Goal: Task Accomplishment & Management: Use online tool/utility

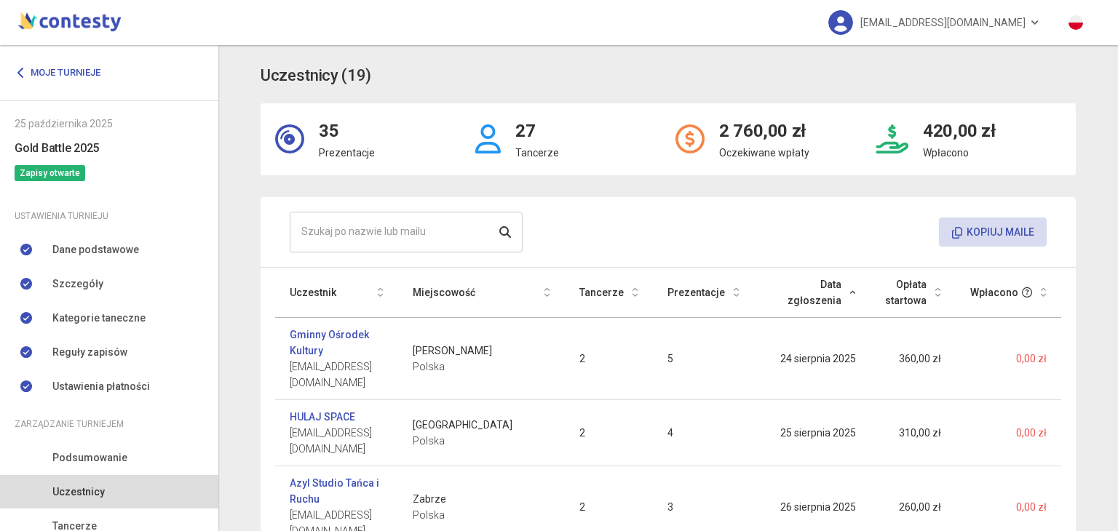
scroll to position [124, 0]
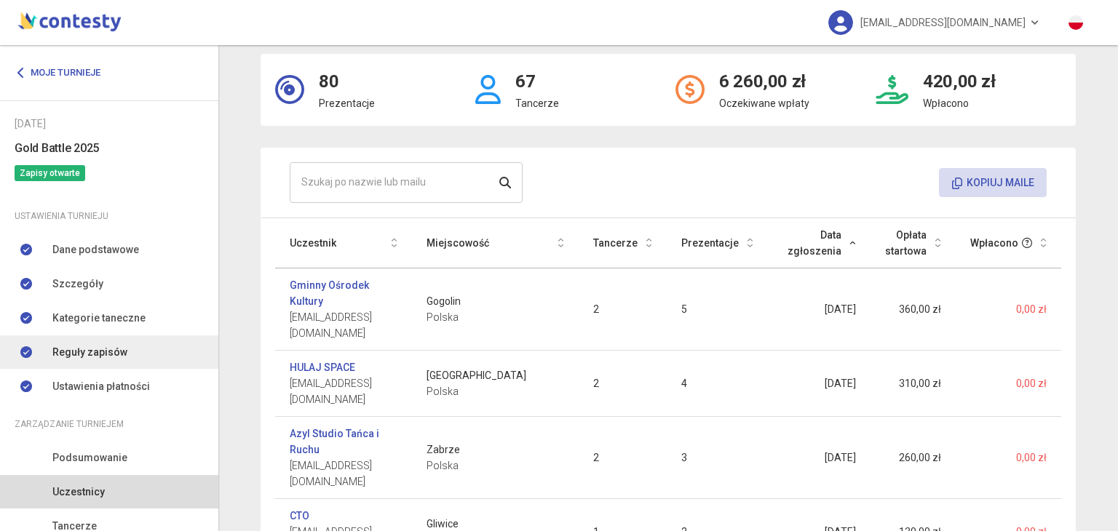
scroll to position [124, 0]
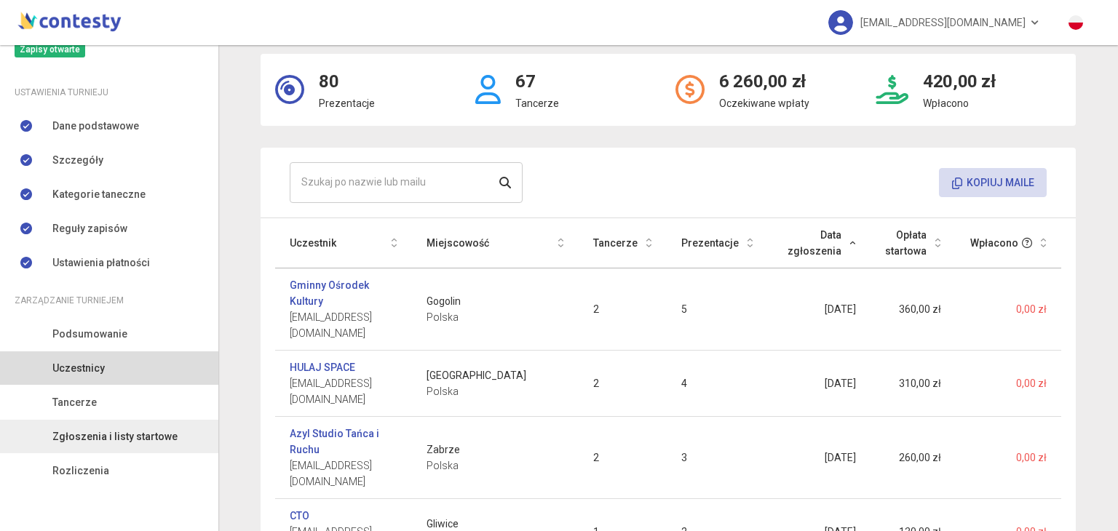
click at [127, 438] on span "Zgłoszenia i listy startowe" at bounding box center [114, 437] width 125 height 16
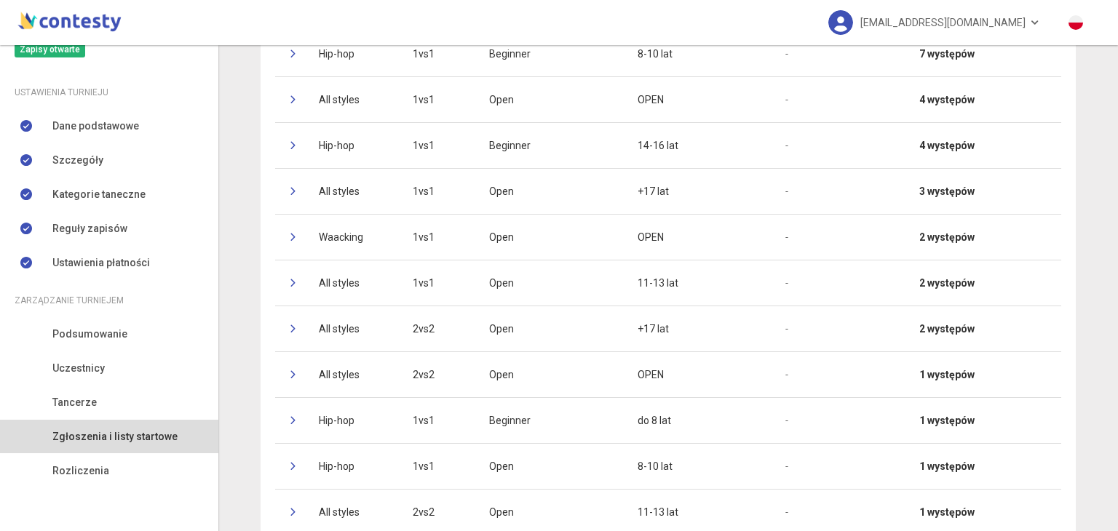
scroll to position [384, 0]
click at [290, 233] on icon at bounding box center [294, 236] width 9 height 9
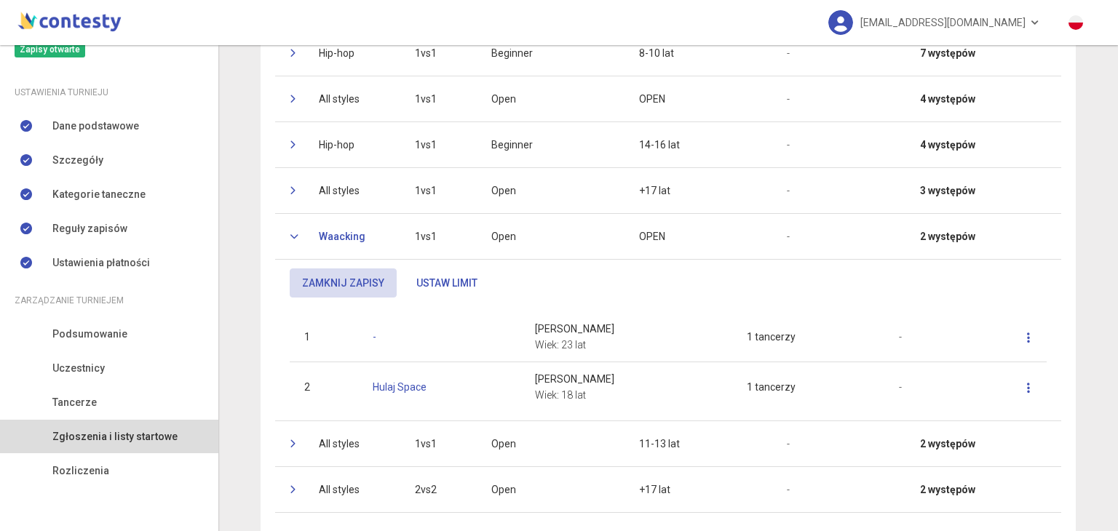
click at [290, 233] on icon at bounding box center [294, 236] width 9 height 9
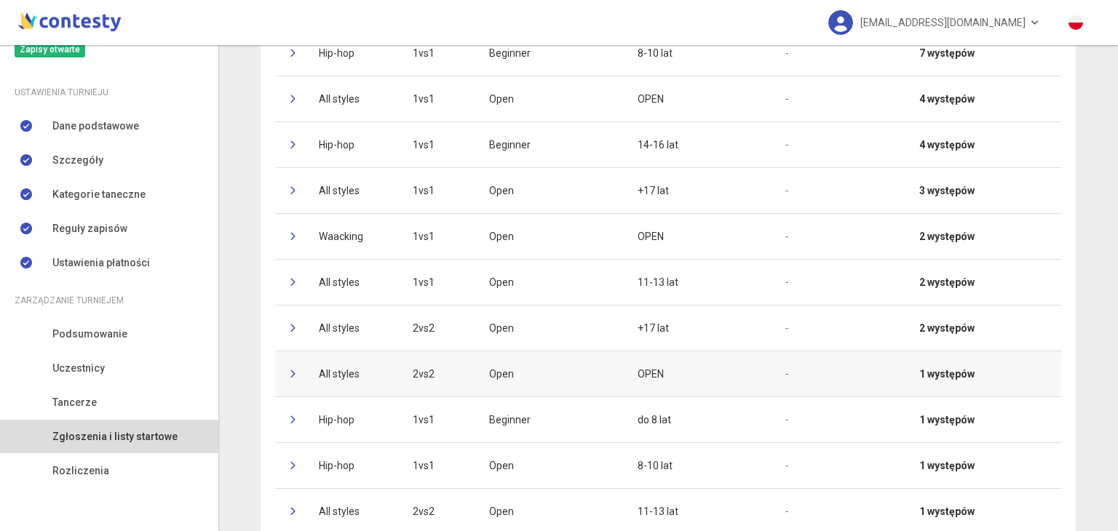
click at [282, 373] on td at bounding box center [289, 374] width 29 height 46
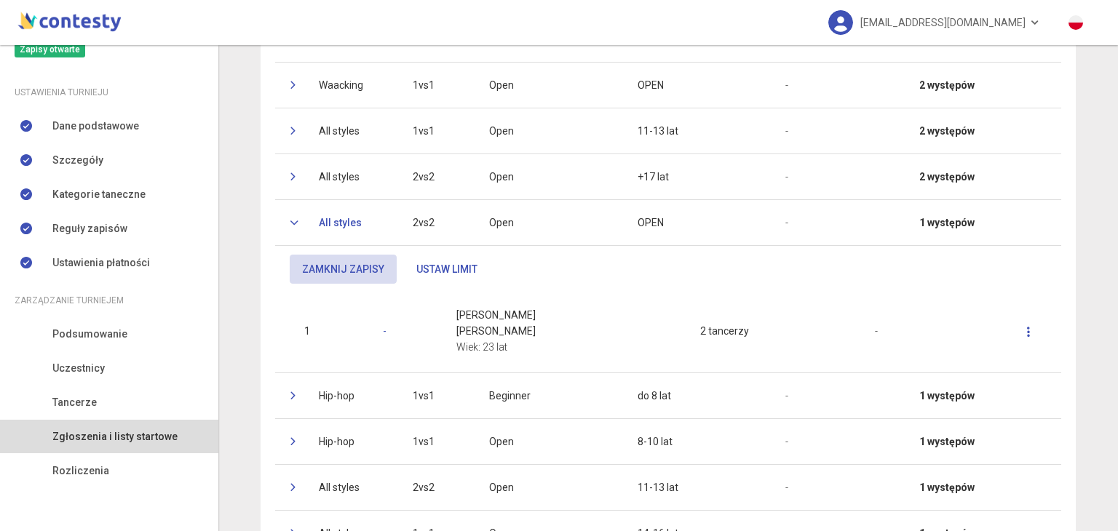
scroll to position [540, 0]
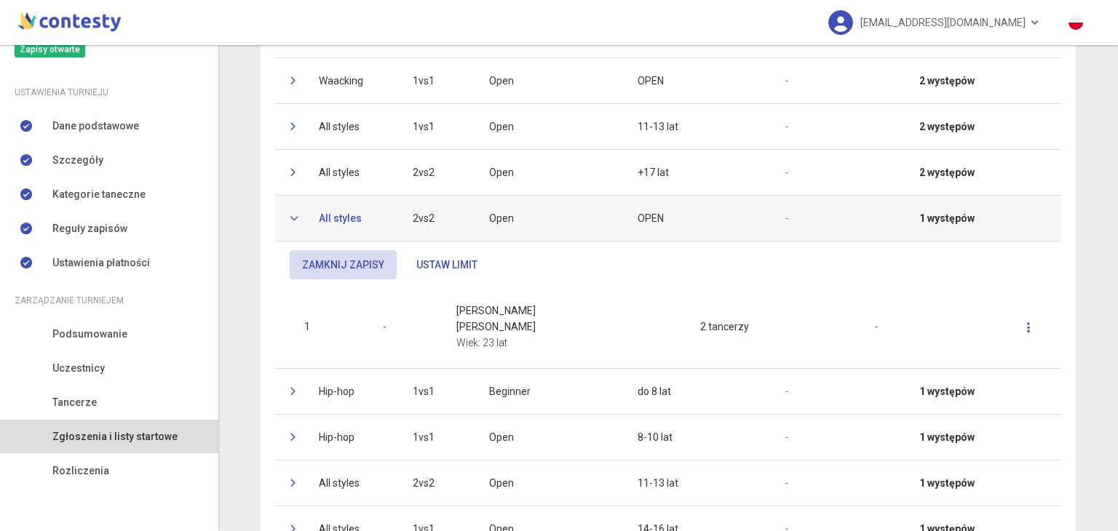
click at [290, 210] on td at bounding box center [289, 218] width 29 height 46
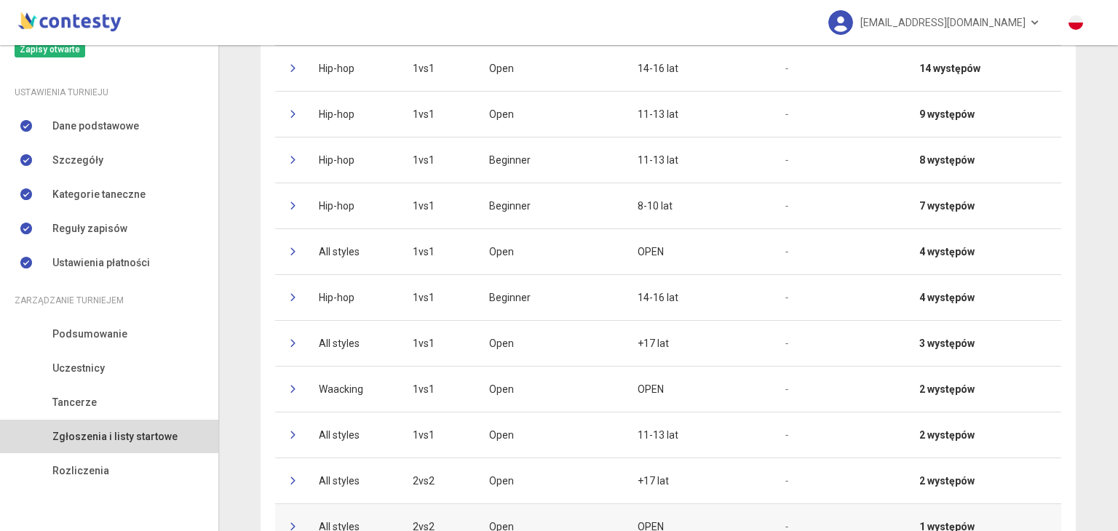
scroll to position [231, 0]
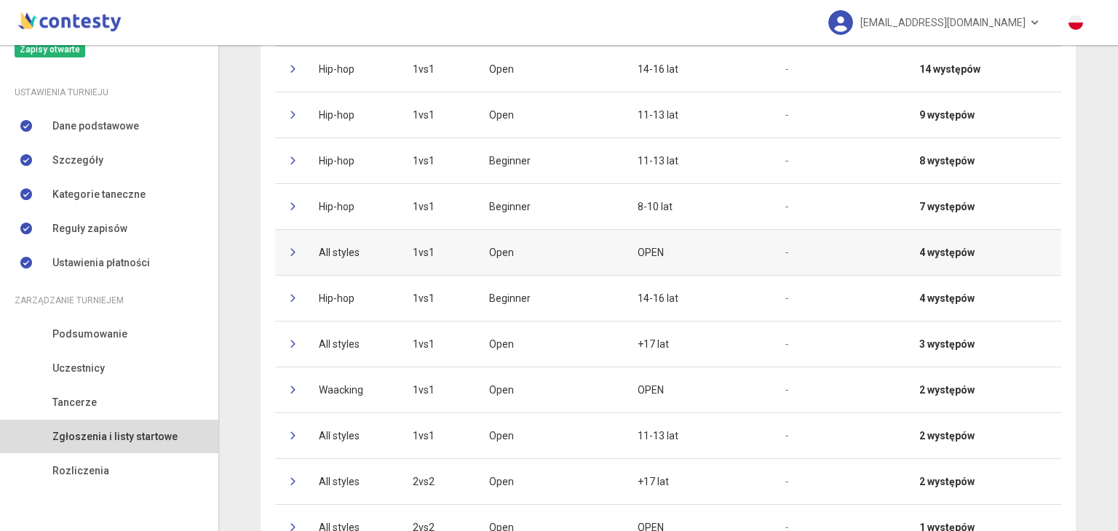
click at [290, 250] on icon at bounding box center [294, 252] width 9 height 9
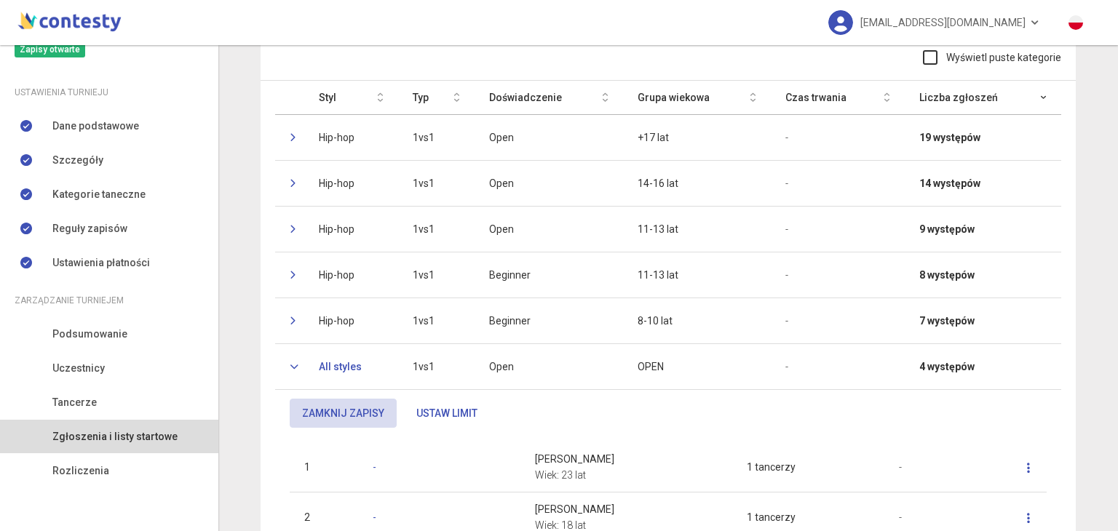
scroll to position [0, 0]
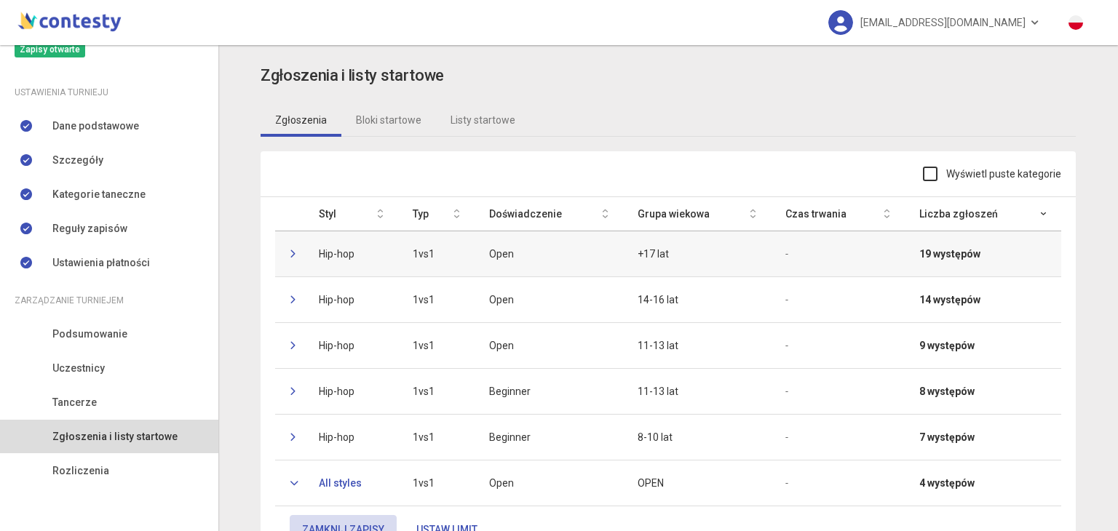
click at [290, 250] on icon at bounding box center [294, 254] width 9 height 9
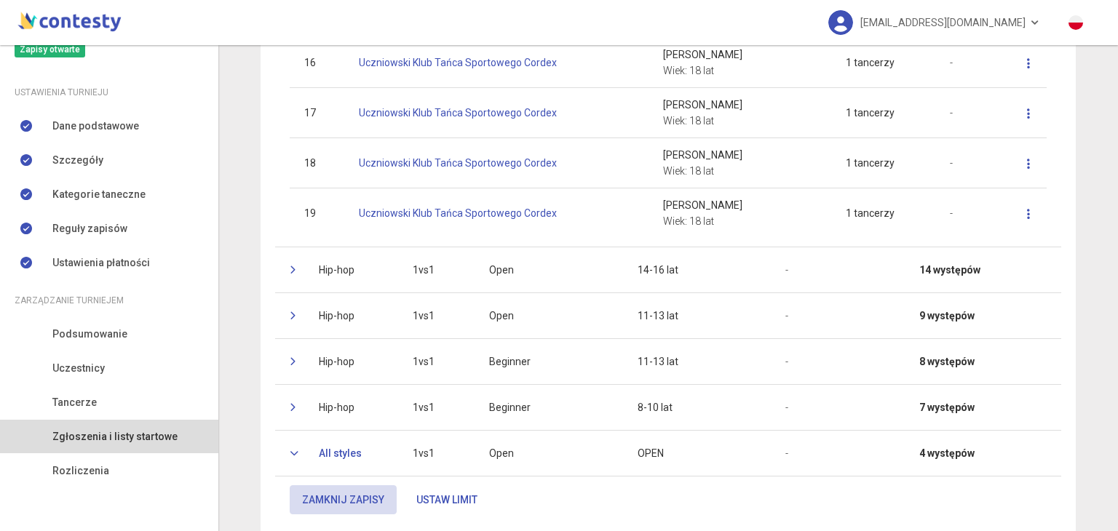
scroll to position [1046, 0]
click at [290, 269] on icon at bounding box center [294, 268] width 9 height 9
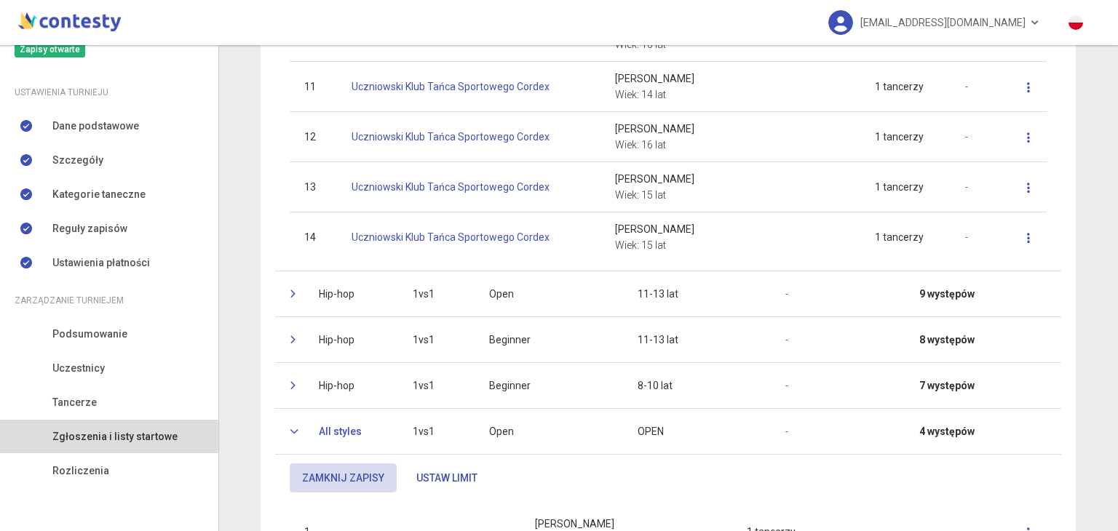
scroll to position [1832, 0]
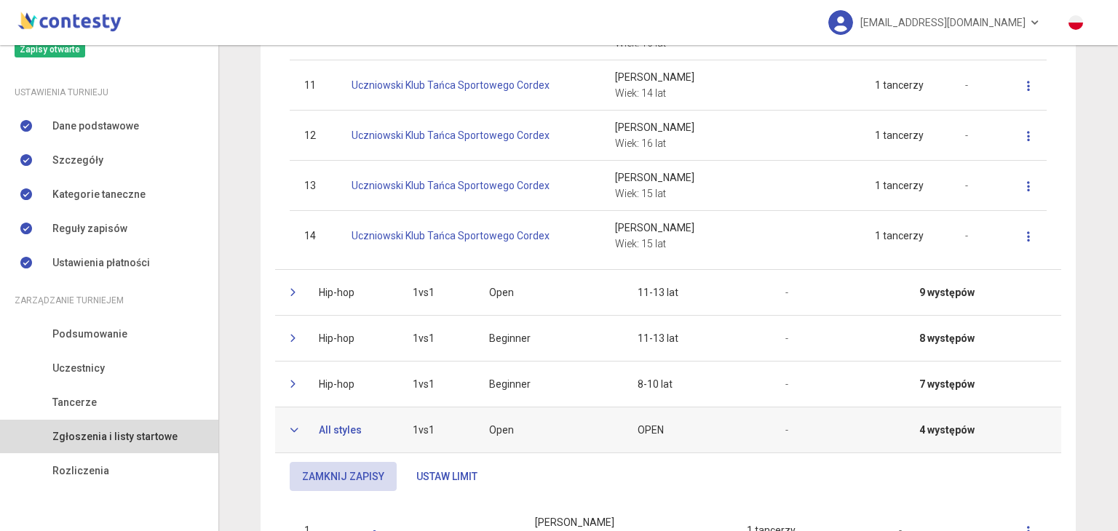
click at [290, 426] on icon at bounding box center [294, 430] width 9 height 9
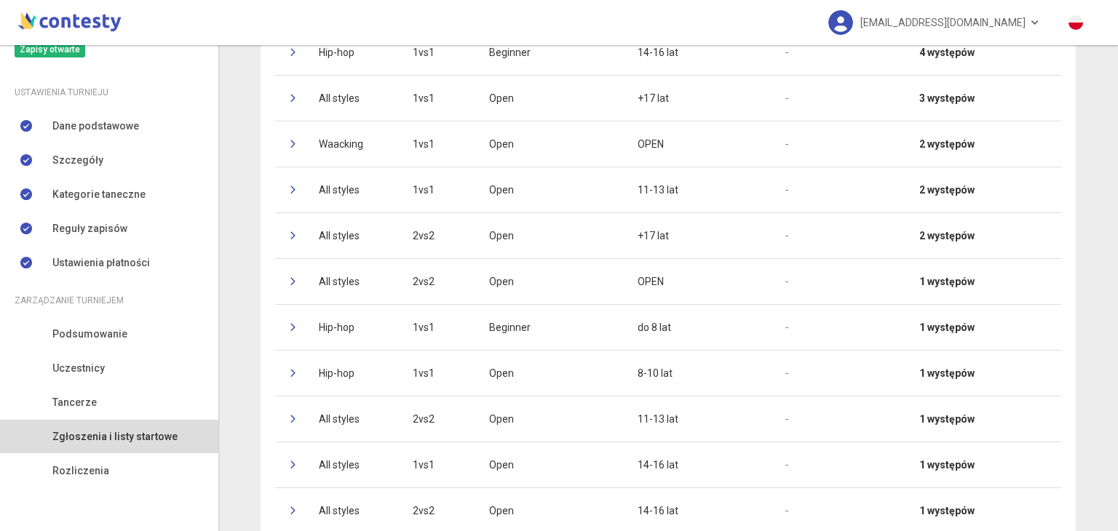
scroll to position [2300, 0]
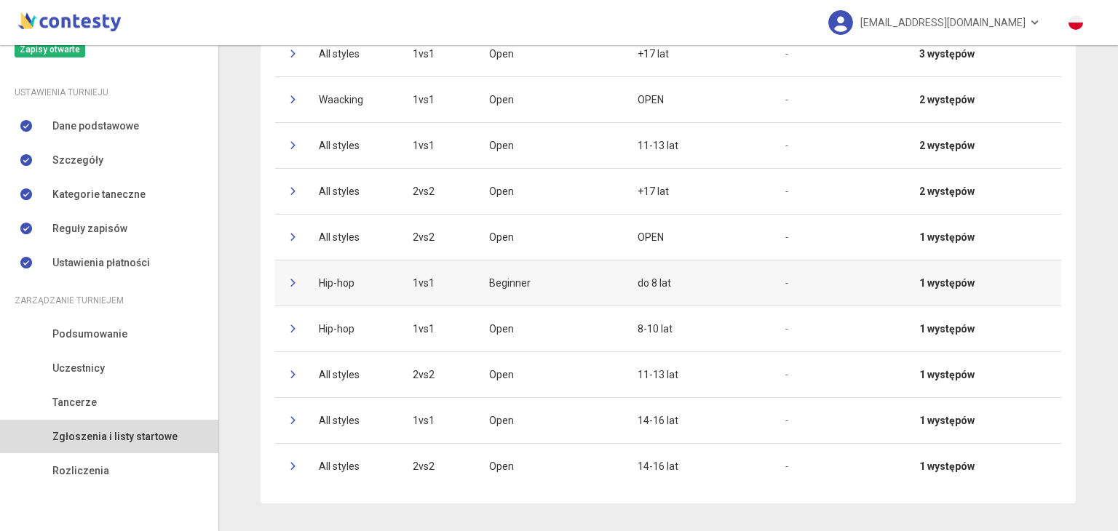
click at [290, 279] on icon at bounding box center [294, 283] width 9 height 9
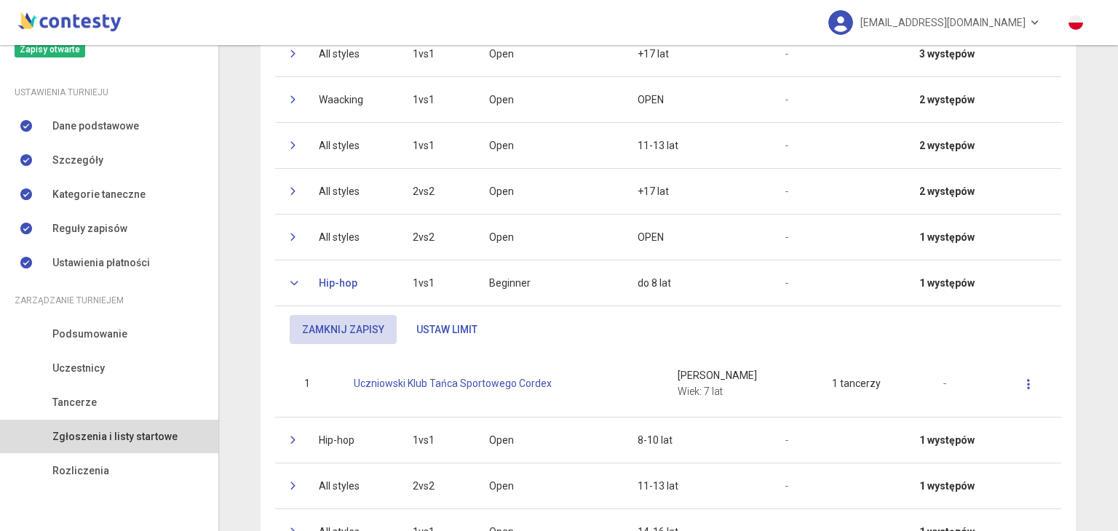
click at [290, 279] on icon at bounding box center [294, 283] width 9 height 9
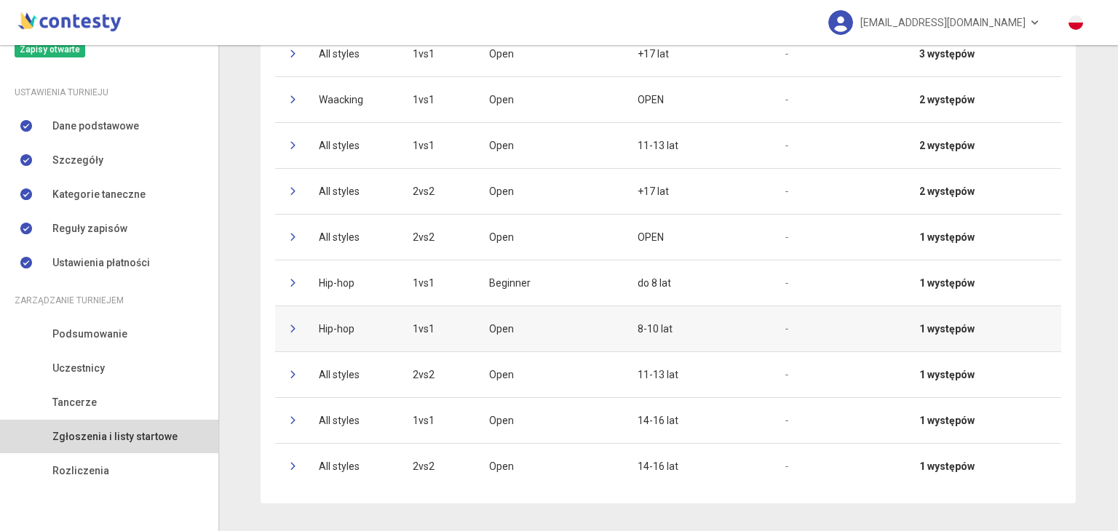
click at [285, 314] on td at bounding box center [289, 329] width 29 height 46
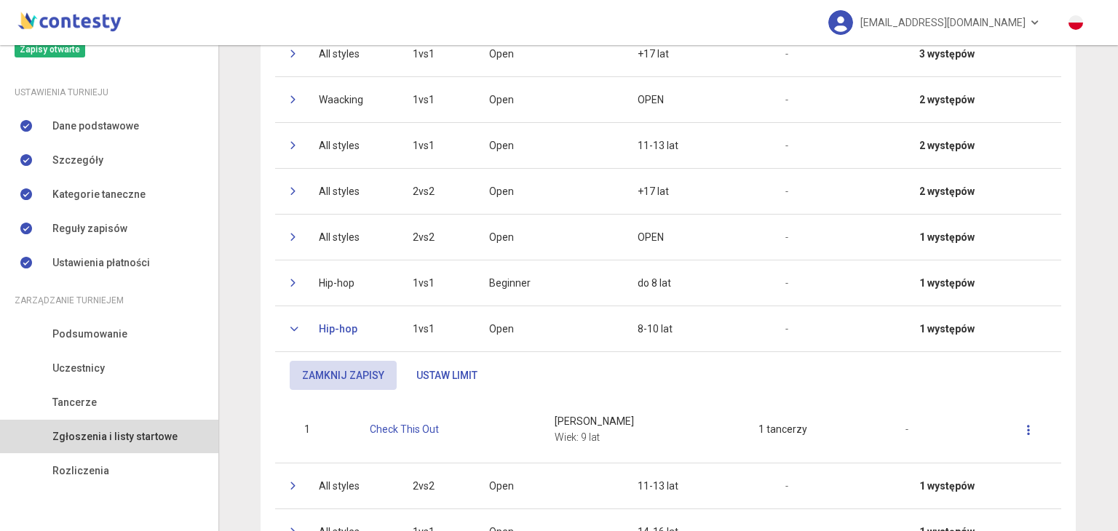
click at [285, 314] on td at bounding box center [289, 329] width 29 height 46
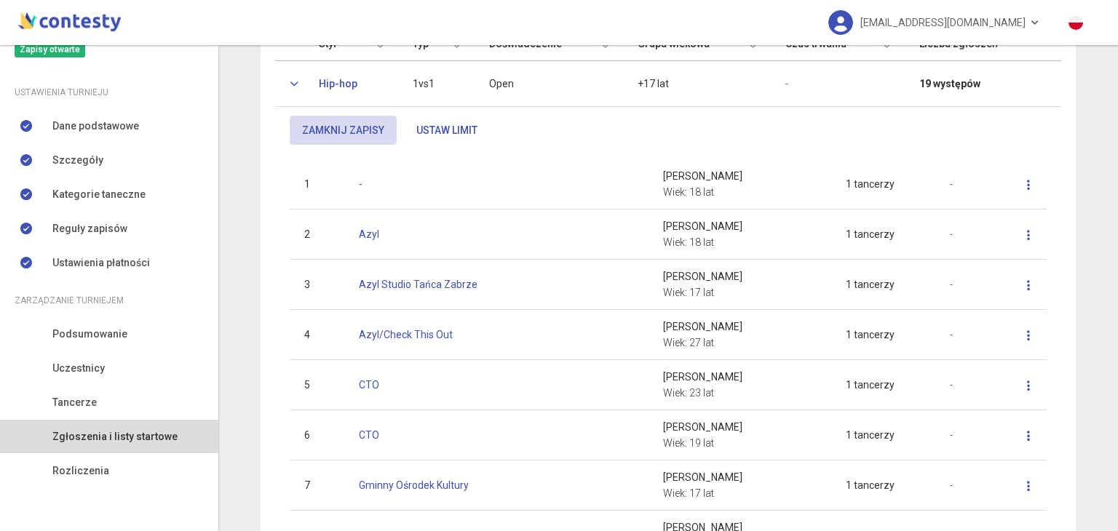
scroll to position [0, 0]
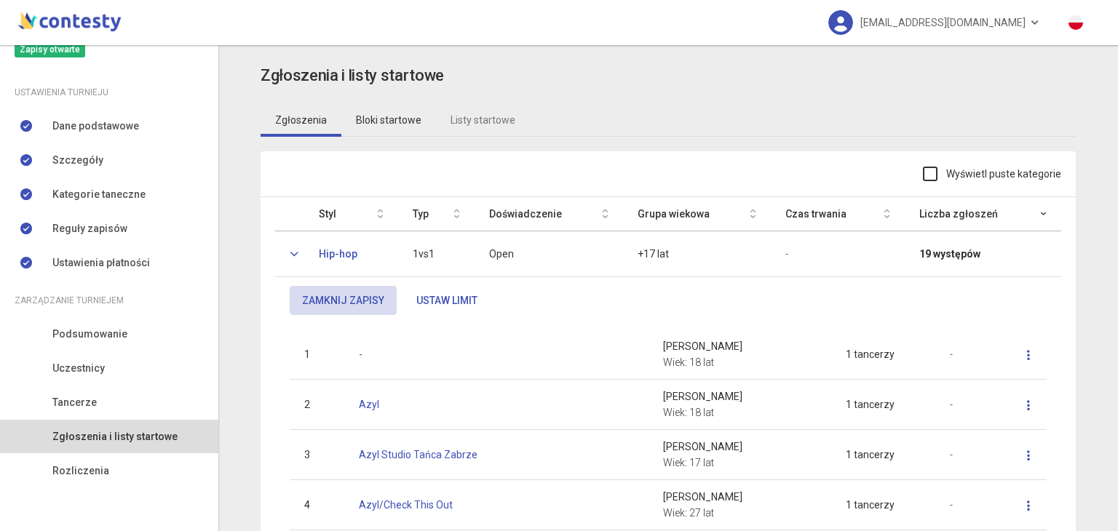
click at [390, 121] on link "Bloki startowe" at bounding box center [388, 119] width 95 height 33
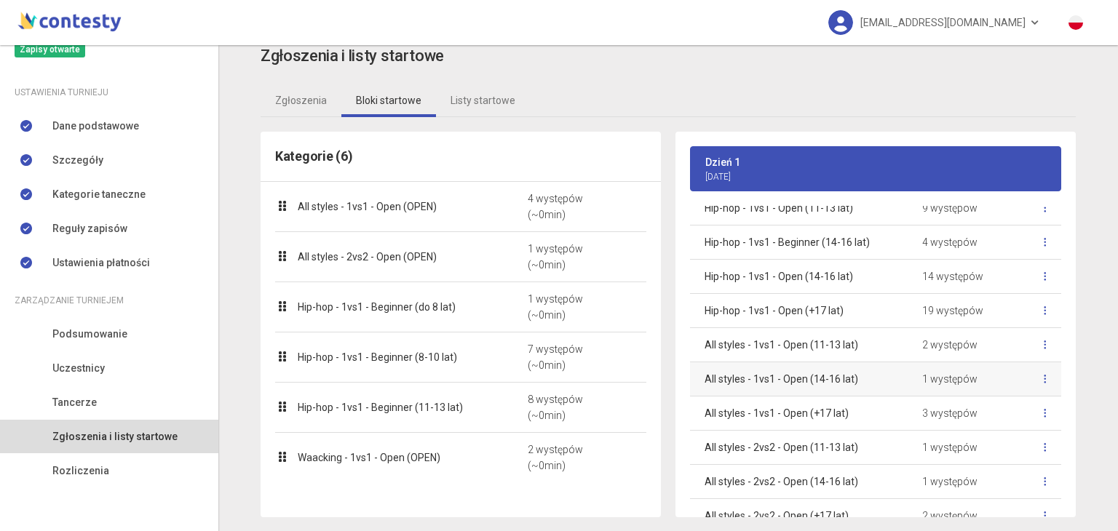
scroll to position [82, 0]
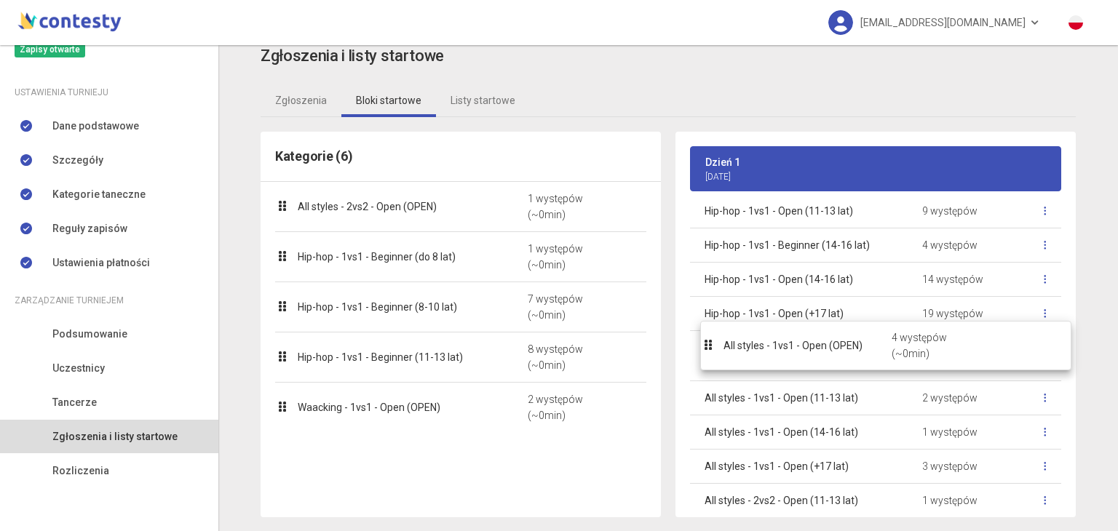
drag, startPoint x: 366, startPoint y: 204, endPoint x: 797, endPoint y: 343, distance: 452.9
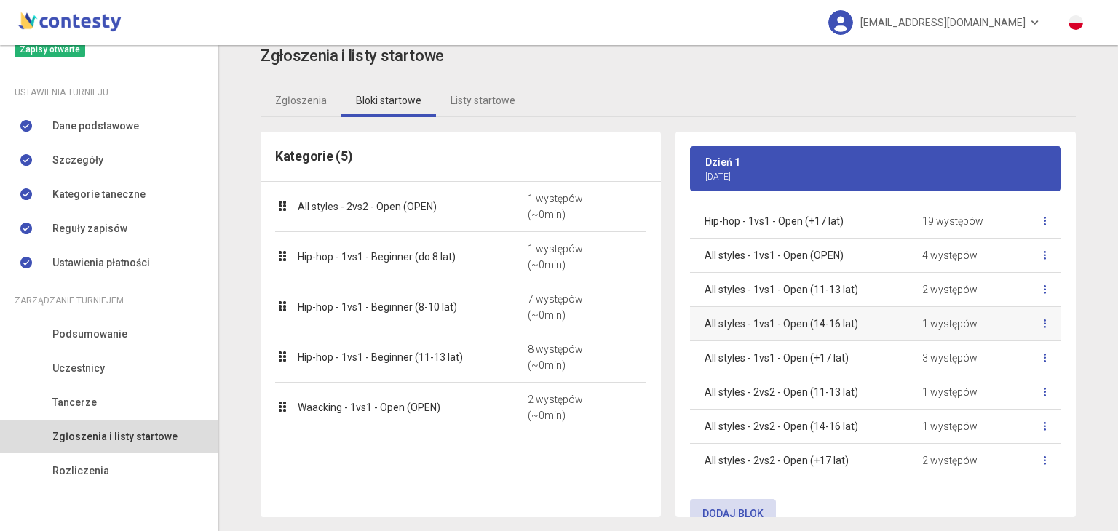
scroll to position [197, 0]
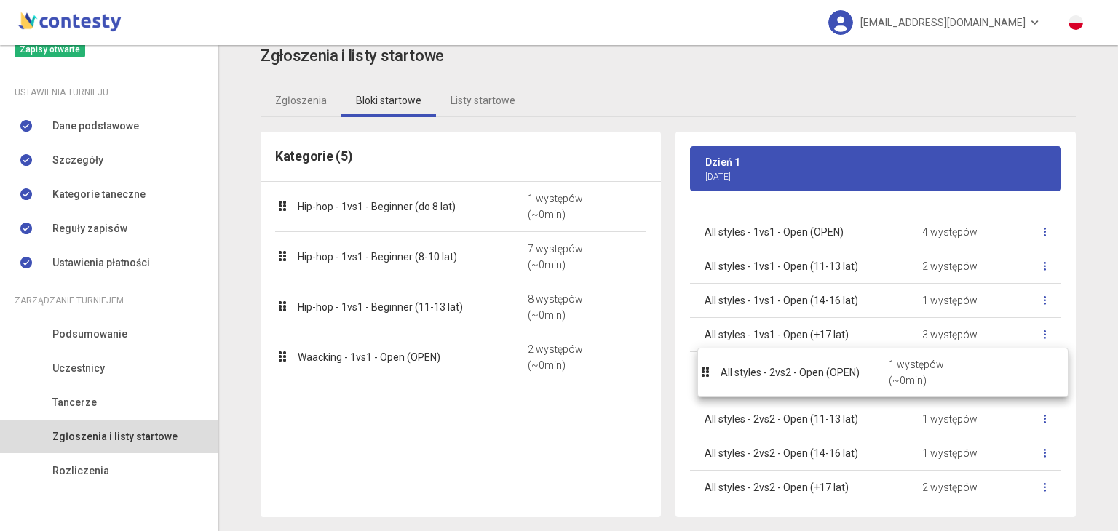
drag, startPoint x: 397, startPoint y: 204, endPoint x: 825, endPoint y: 371, distance: 459.2
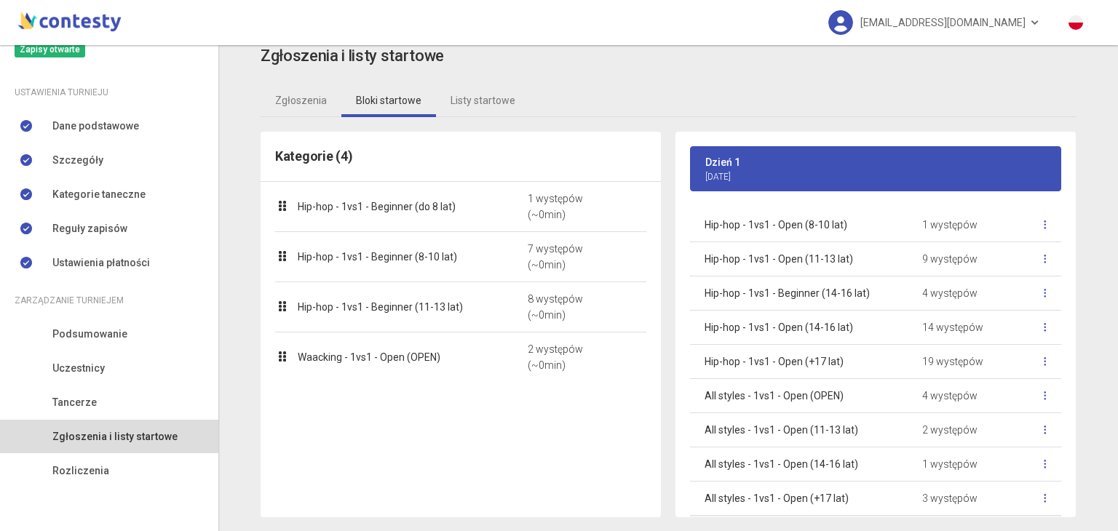
scroll to position [0, 0]
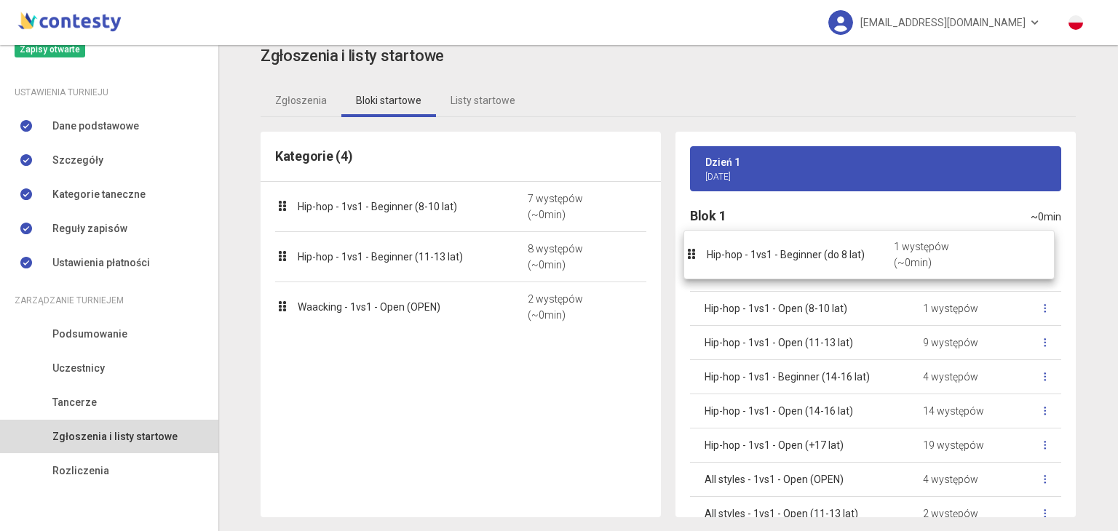
drag, startPoint x: 453, startPoint y: 205, endPoint x: 867, endPoint y: 254, distance: 416.9
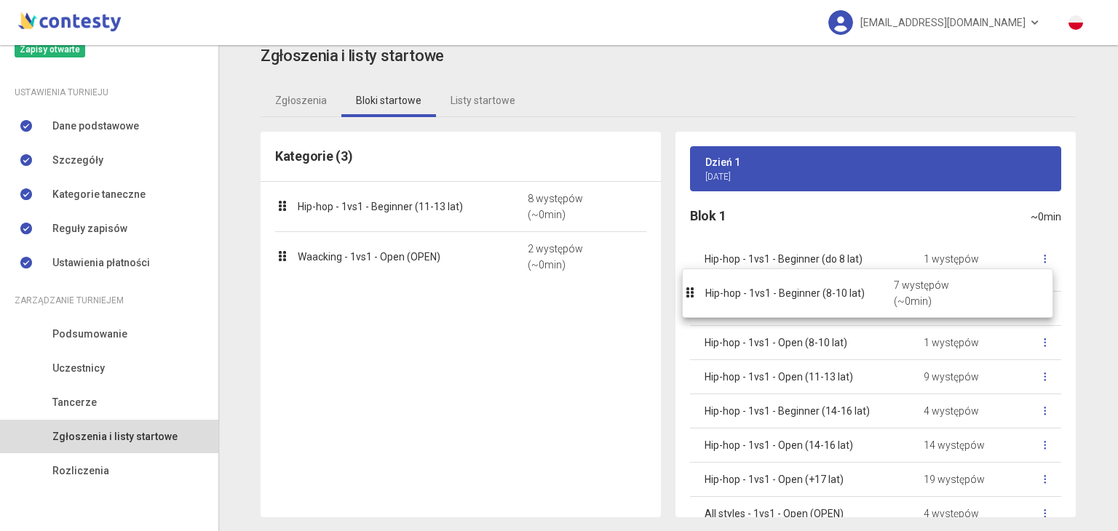
drag, startPoint x: 464, startPoint y: 210, endPoint x: 877, endPoint y: 298, distance: 421.7
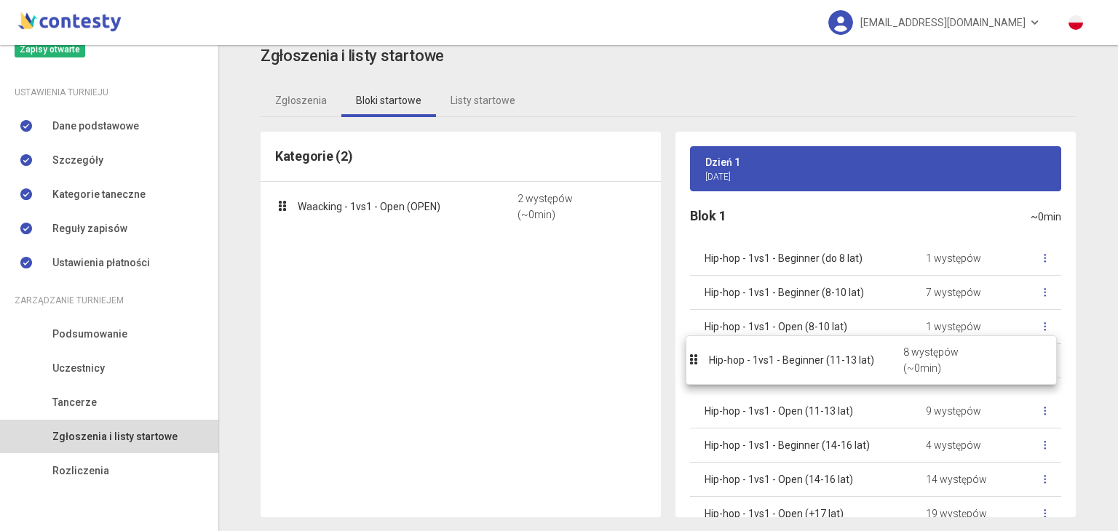
drag, startPoint x: 480, startPoint y: 199, endPoint x: 897, endPoint y: 353, distance: 443.9
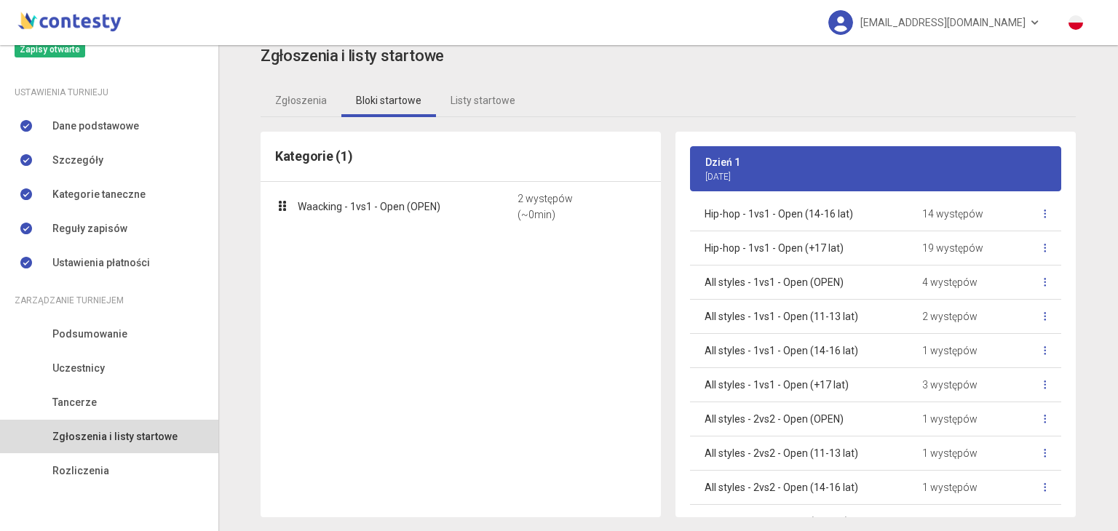
scroll to position [333, 0]
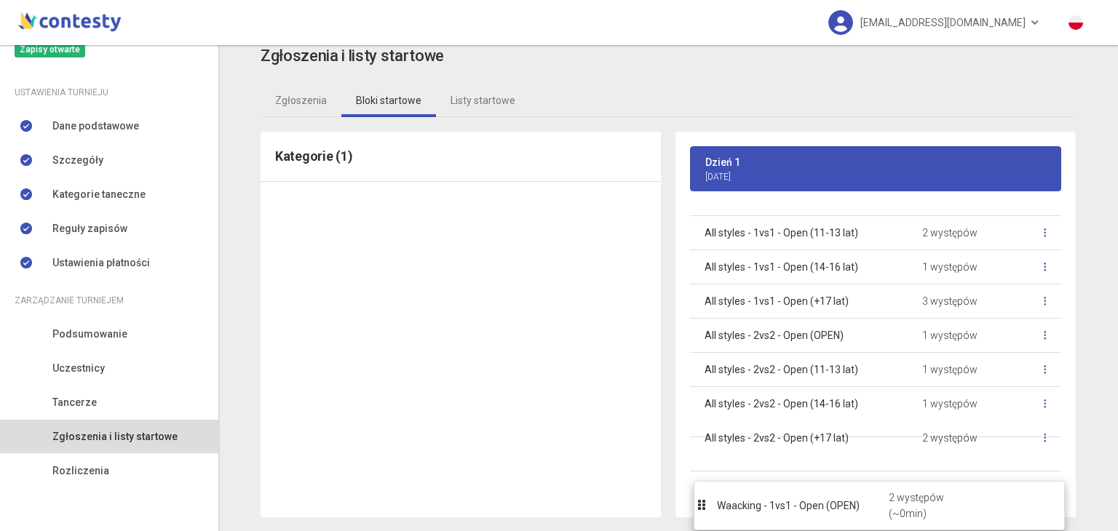
drag, startPoint x: 484, startPoint y: 202, endPoint x: 908, endPoint y: 502, distance: 519.5
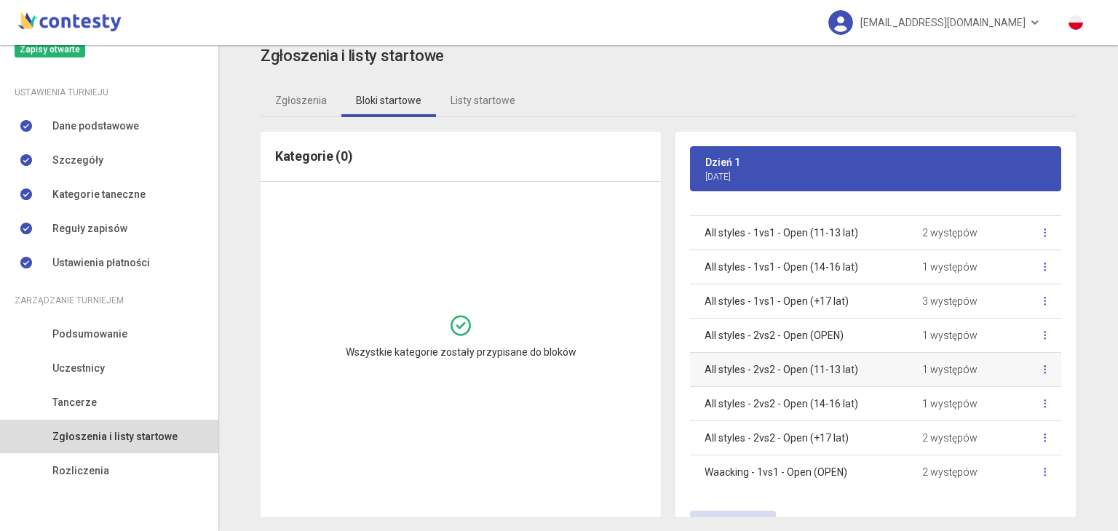
scroll to position [367, 0]
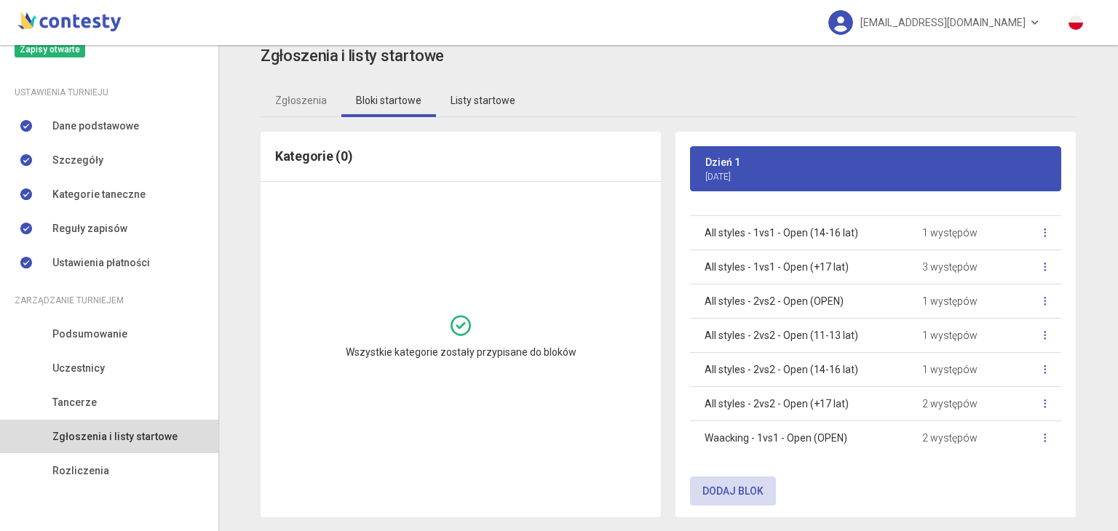
click at [472, 89] on link "Listy startowe" at bounding box center [483, 100] width 94 height 33
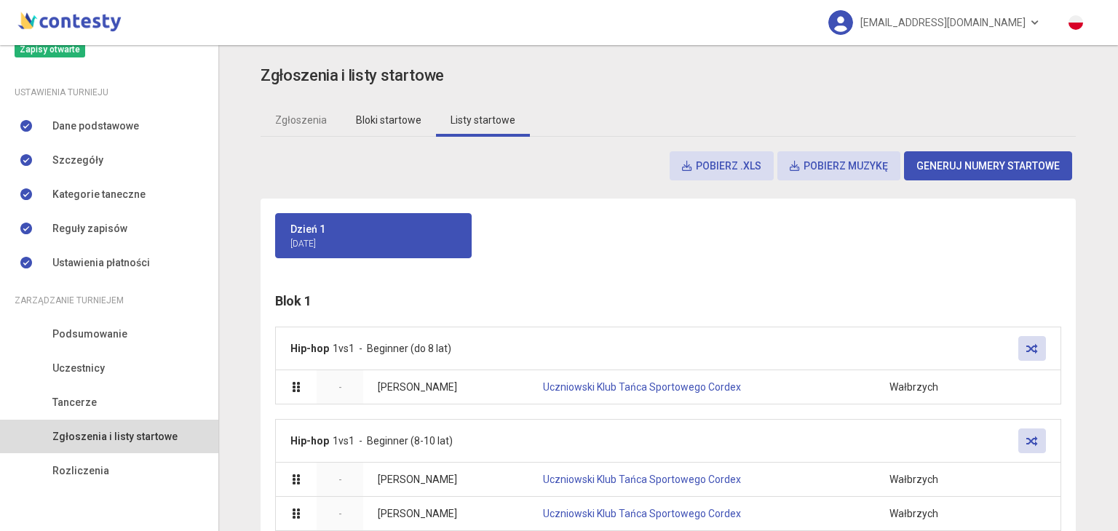
click at [376, 111] on link "Bloki startowe" at bounding box center [388, 119] width 95 height 33
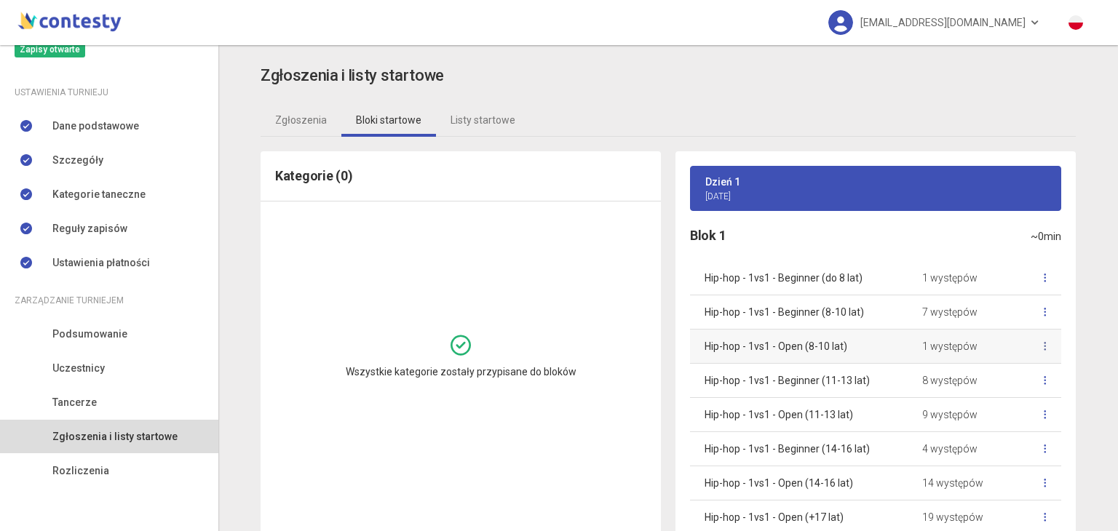
click at [1029, 351] on link at bounding box center [1045, 346] width 32 height 31
click at [1093, 389] on div "Zgłoszenia i listy startowe Zgłoszenia Bloki startowe Listy startowe Kategorie …" at bounding box center [667, 298] width 899 height 506
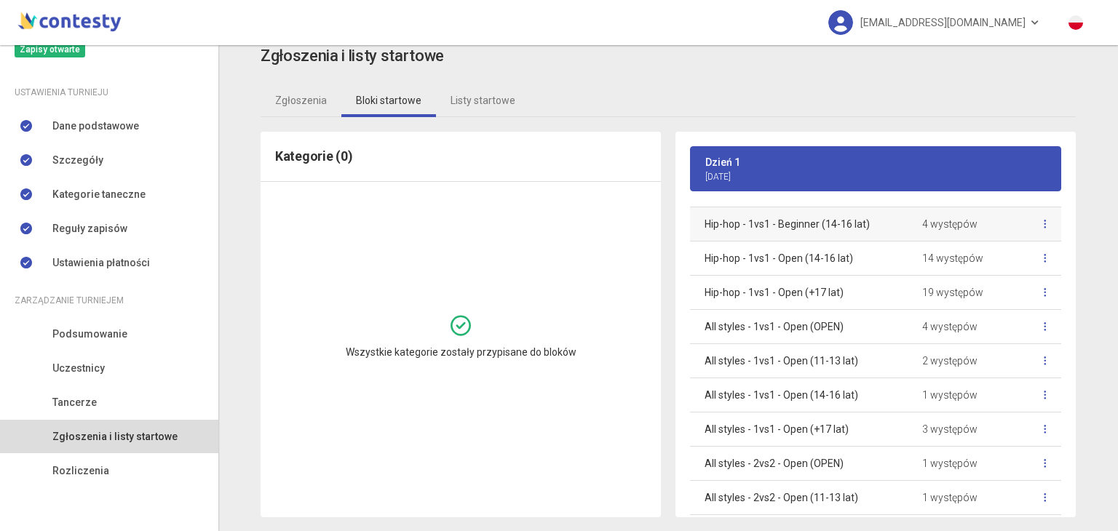
scroll to position [201, 0]
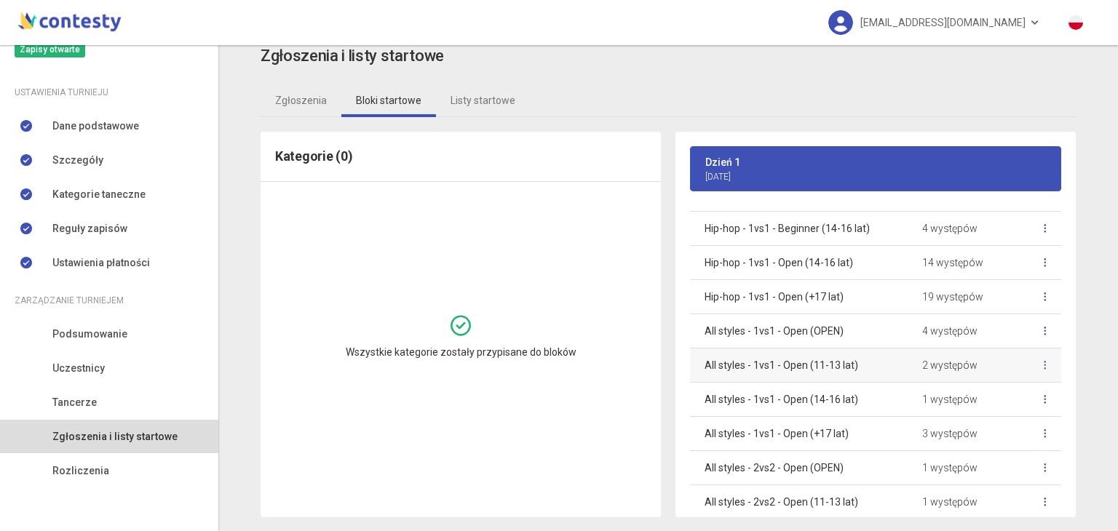
click at [1044, 360] on icon at bounding box center [1045, 365] width 3 height 10
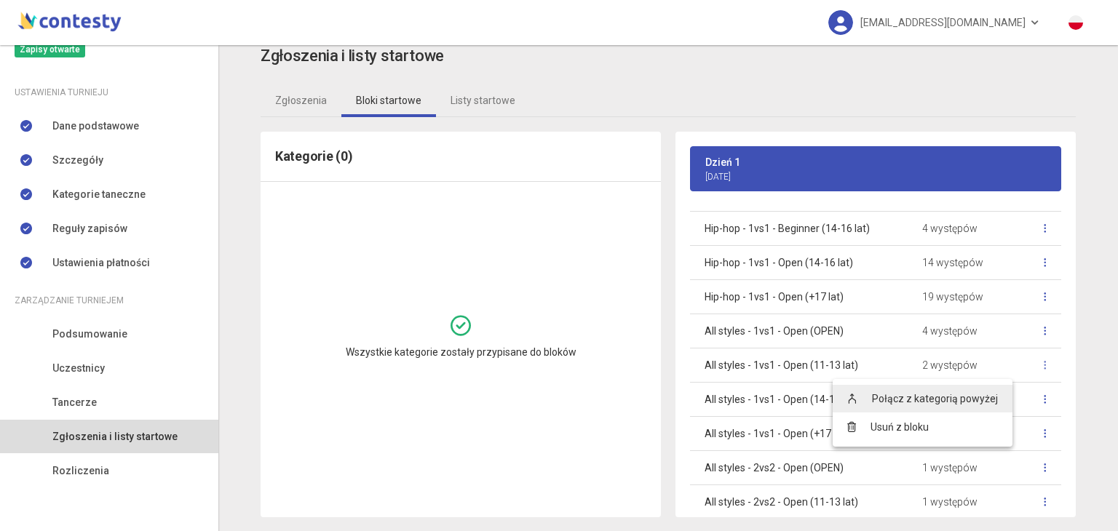
click at [963, 401] on link "Połącz z kategorią powyżej" at bounding box center [922, 399] width 180 height 28
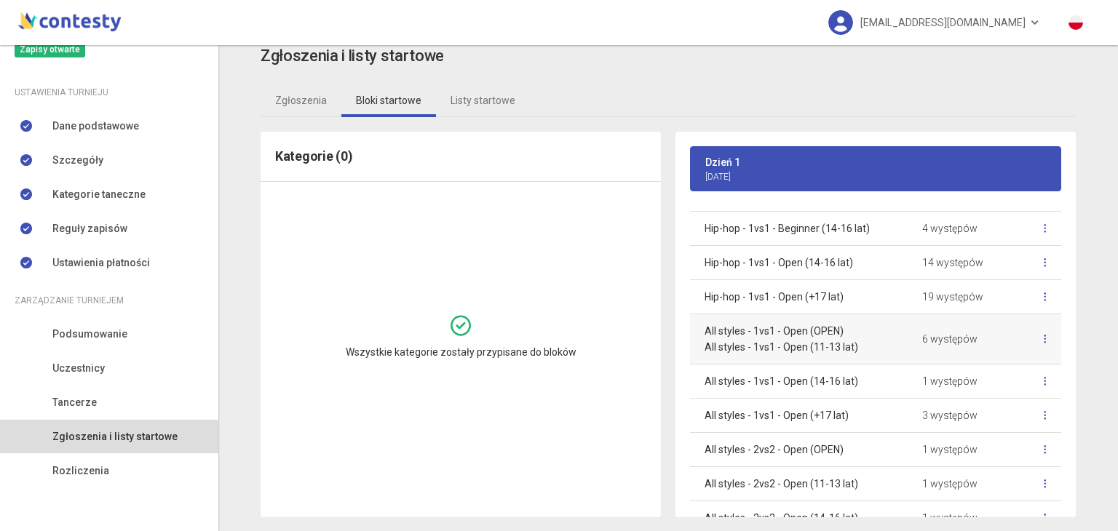
click at [855, 341] on p "All styles - 1vs1 - Open (11-13 lat)" at bounding box center [798, 347] width 188 height 16
click at [1044, 378] on icon at bounding box center [1045, 381] width 3 height 10
click at [969, 409] on link "Połącz z kategorią powyżej" at bounding box center [922, 415] width 180 height 28
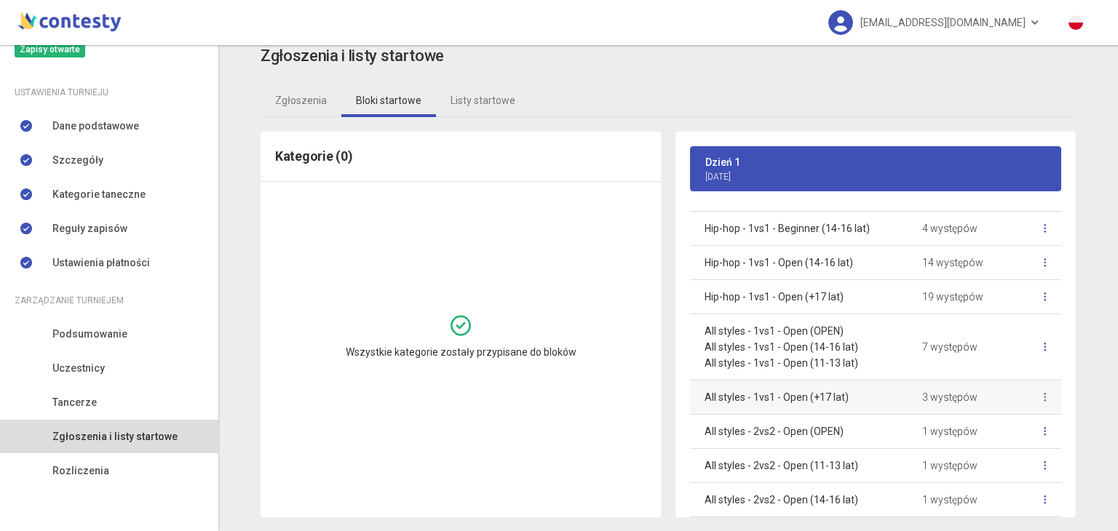
click at [1030, 394] on link at bounding box center [1045, 397] width 32 height 31
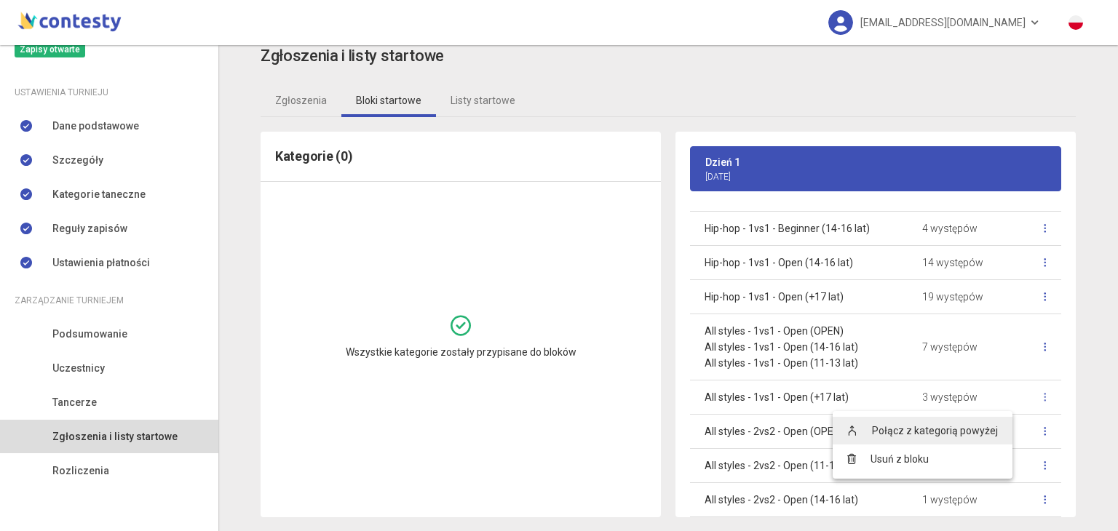
click at [984, 420] on link "Połącz z kategorią powyżej" at bounding box center [922, 431] width 180 height 28
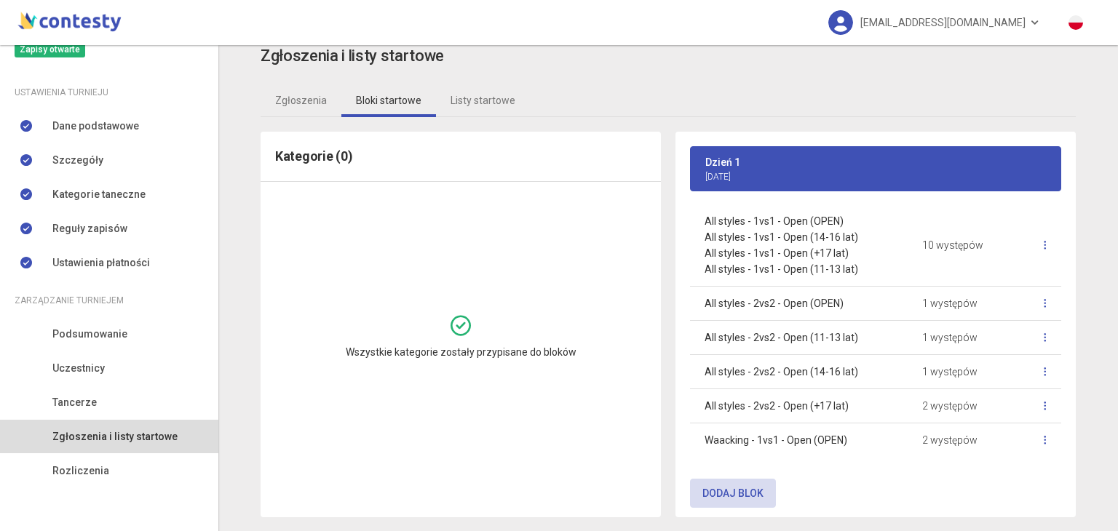
scroll to position [314, 0]
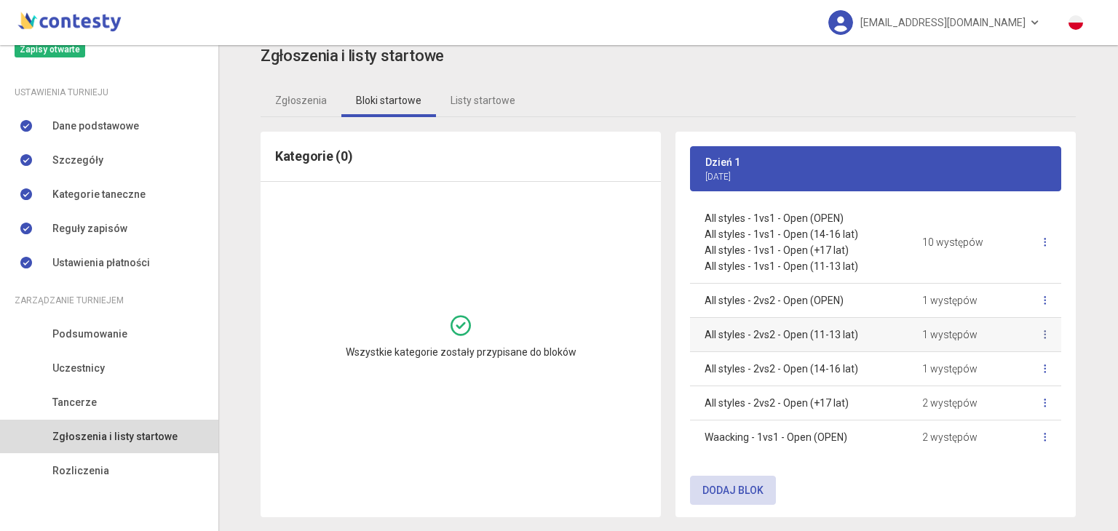
click at [1030, 330] on link at bounding box center [1045, 334] width 32 height 31
click at [983, 369] on link "Połącz z kategorią powyżej" at bounding box center [922, 369] width 180 height 28
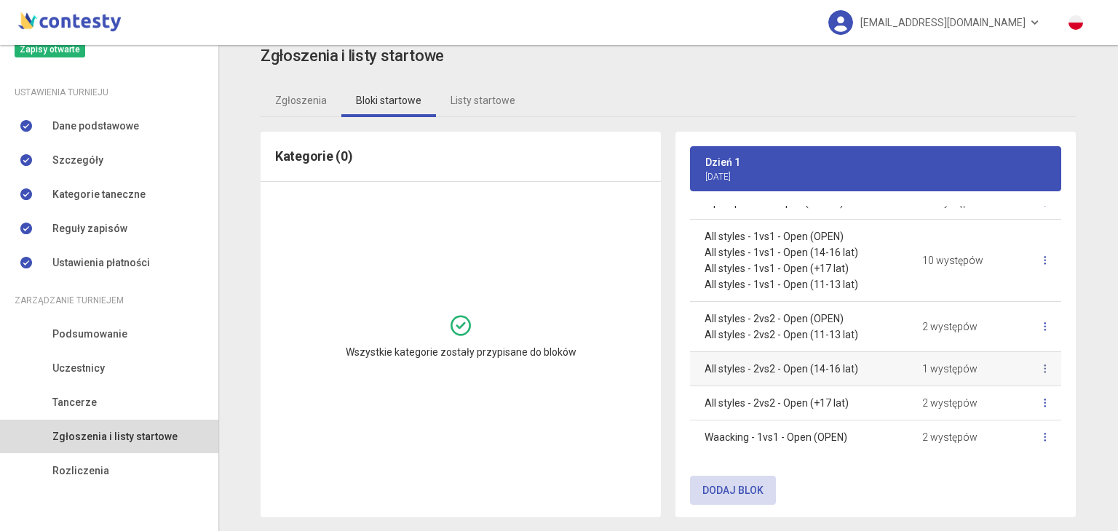
click at [1033, 367] on link at bounding box center [1045, 369] width 32 height 31
click at [974, 399] on link "Połącz z kategorią powyżej" at bounding box center [922, 403] width 180 height 28
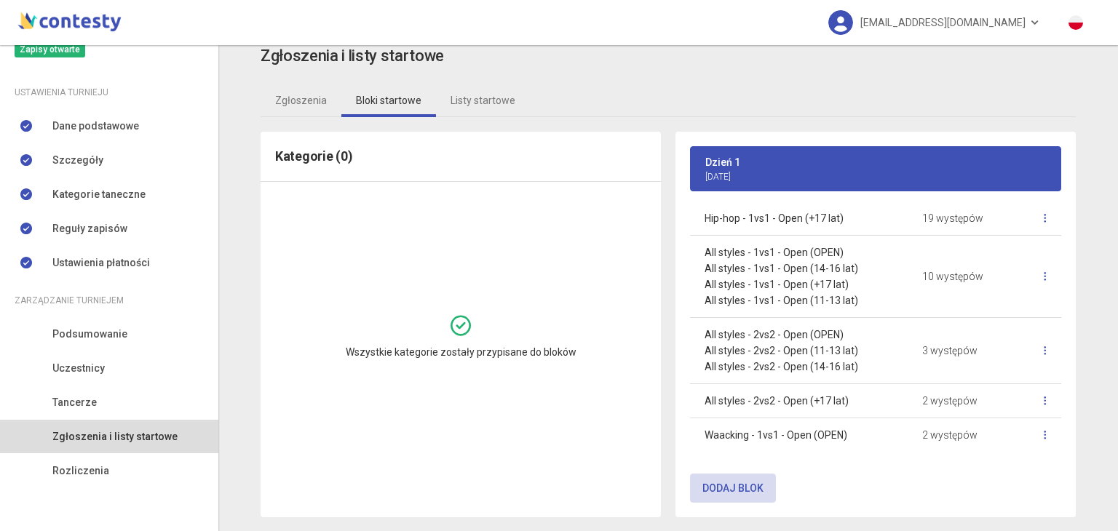
scroll to position [277, 0]
click at [1044, 398] on icon at bounding box center [1045, 403] width 3 height 10
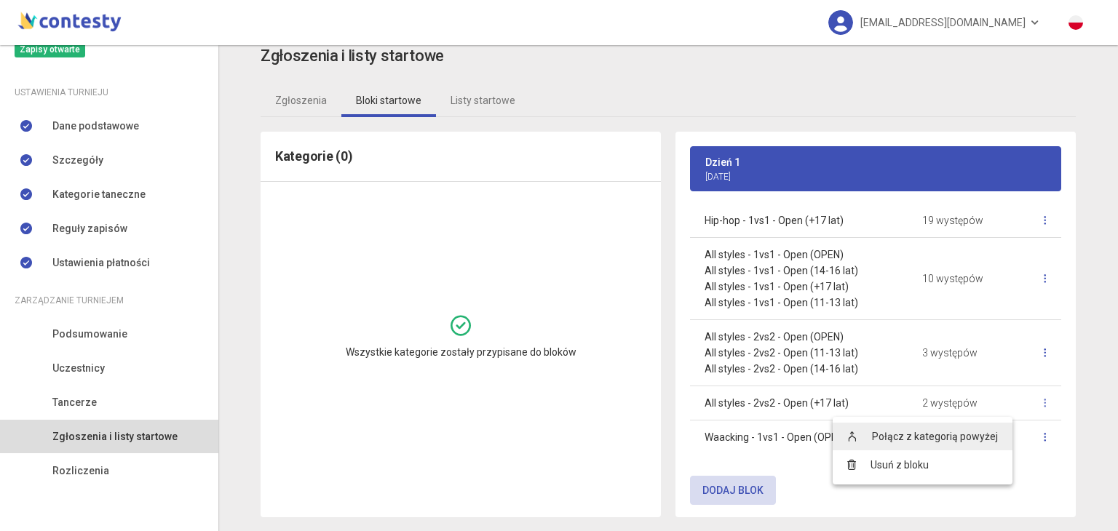
click at [945, 437] on link "Połącz z kategorią powyżej" at bounding box center [922, 437] width 180 height 28
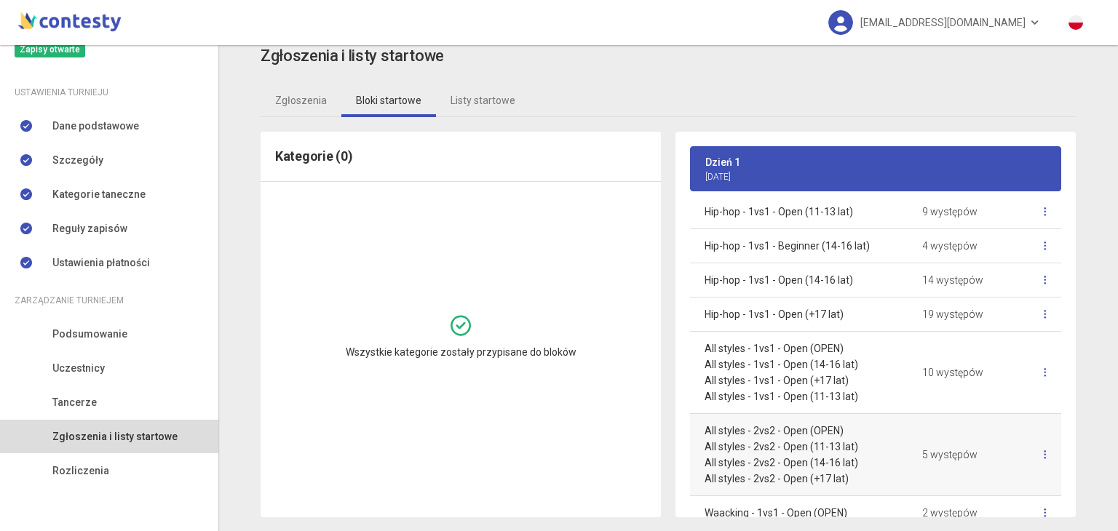
scroll to position [0, 0]
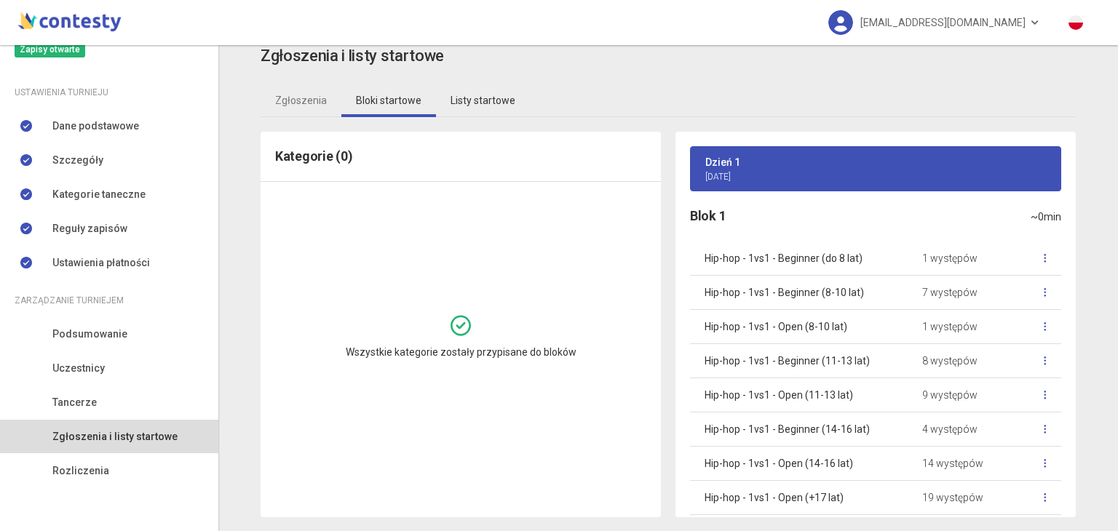
click at [472, 113] on link "Listy startowe" at bounding box center [483, 100] width 94 height 33
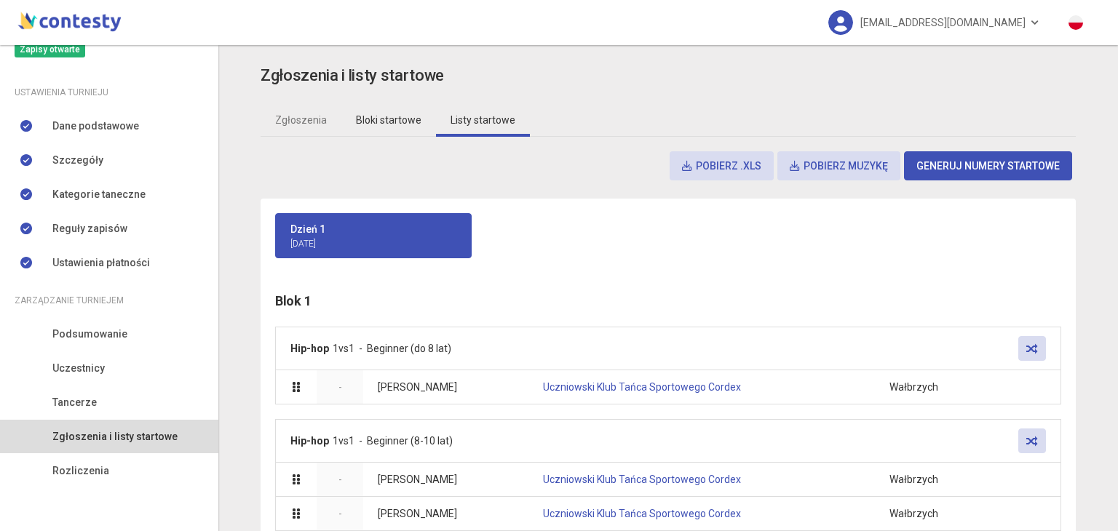
click at [364, 119] on link "Bloki startowe" at bounding box center [388, 119] width 95 height 33
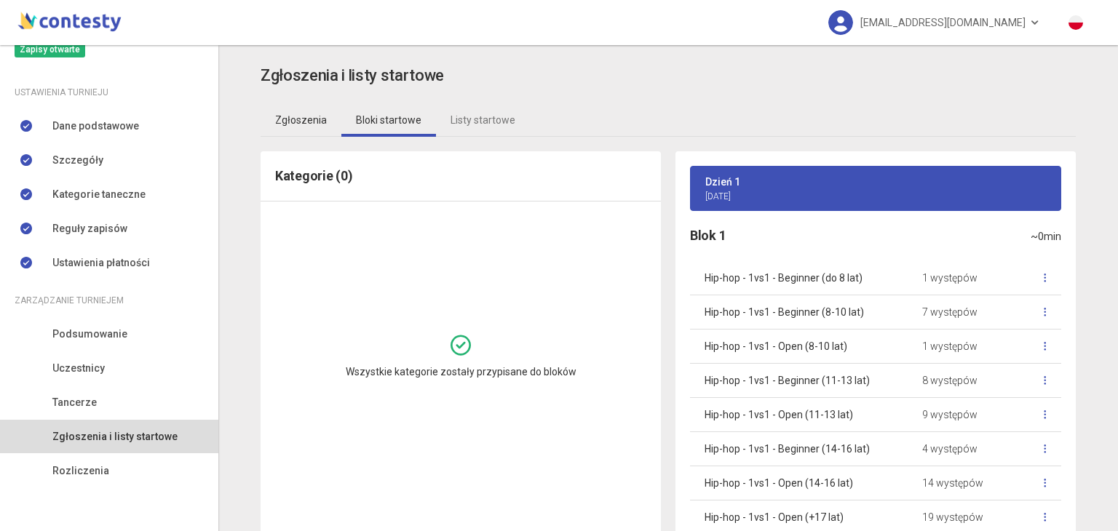
click at [287, 120] on link "Zgłoszenia" at bounding box center [301, 119] width 81 height 33
